Goal: Check status: Check status

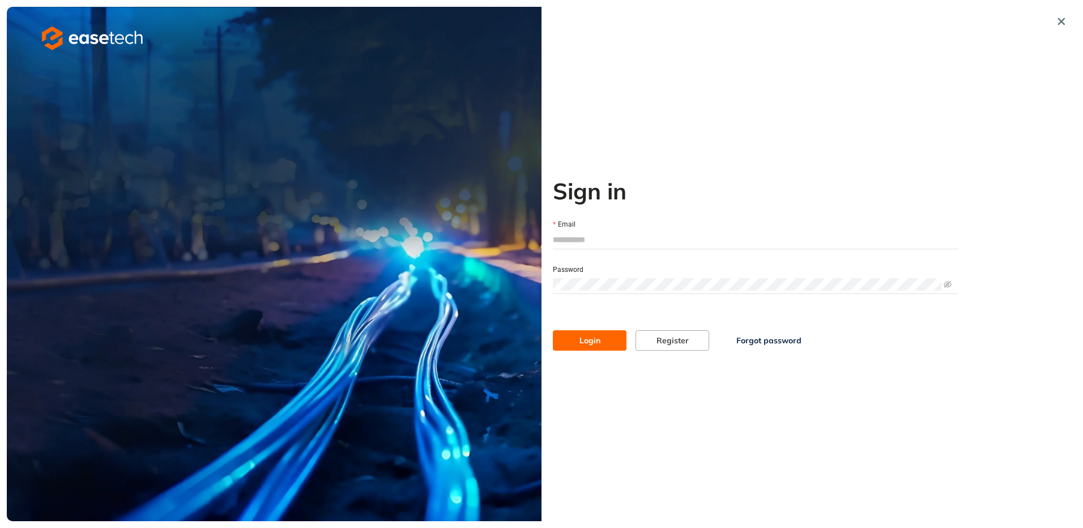
type input "**********"
click at [612, 338] on button "Login" at bounding box center [590, 340] width 74 height 20
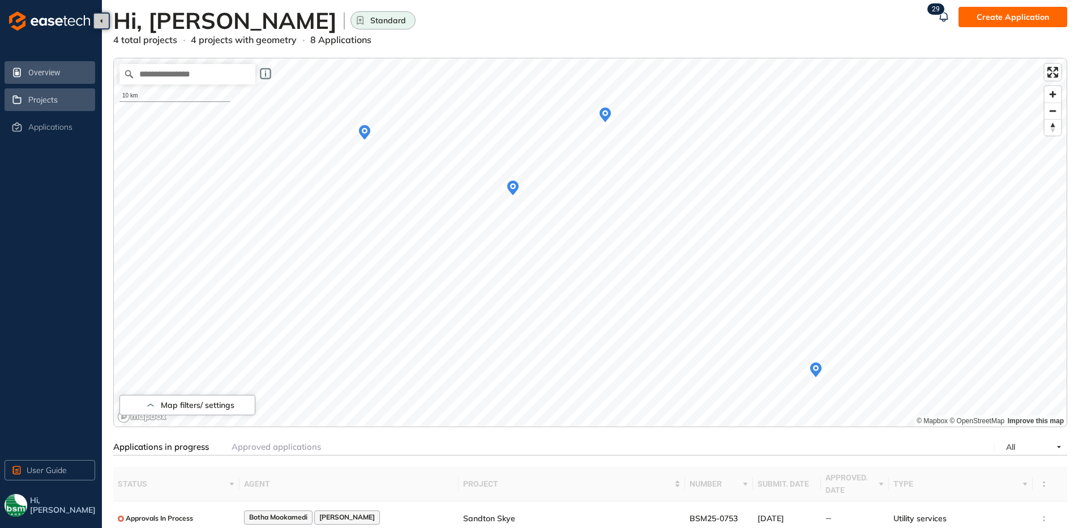
click at [36, 92] on div "Projects" at bounding box center [60, 99] width 65 height 19
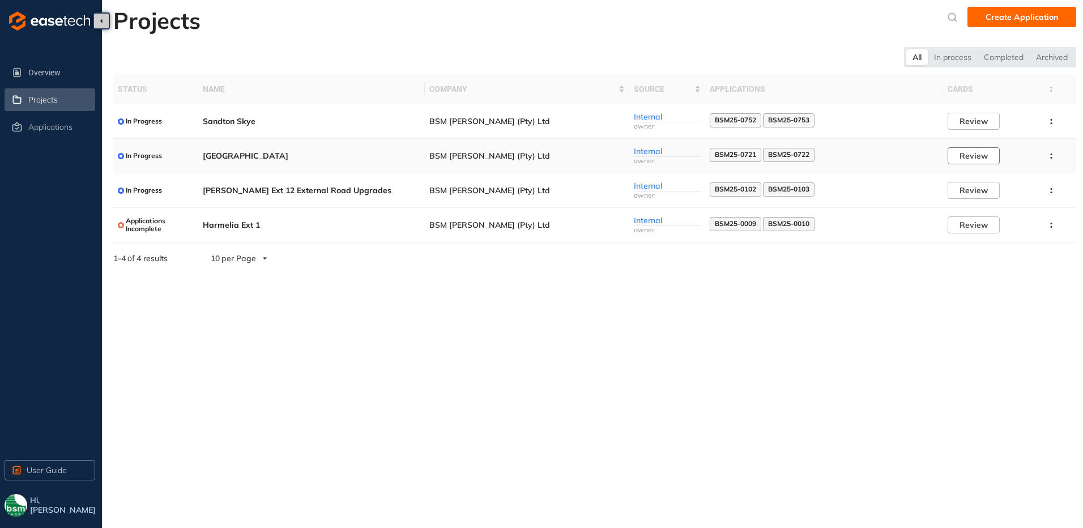
click at [975, 155] on span "Review" at bounding box center [973, 156] width 28 height 12
